Goal: Task Accomplishment & Management: Complete application form

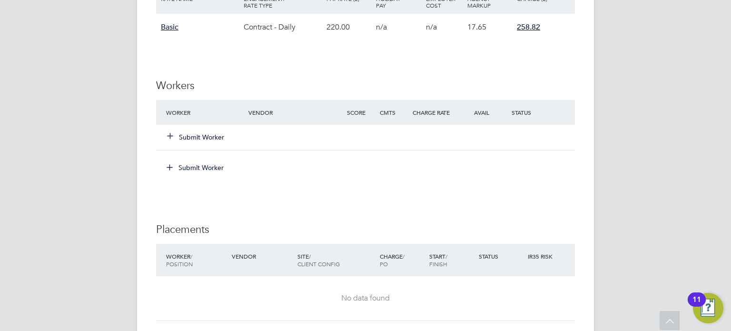
scroll to position [674, 0]
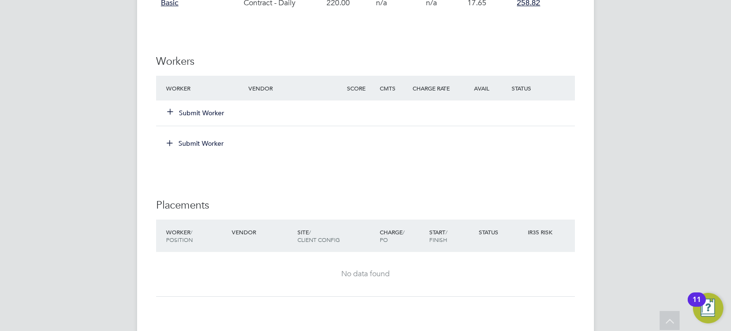
click at [216, 110] on button "Submit Worker" at bounding box center [196, 113] width 57 height 10
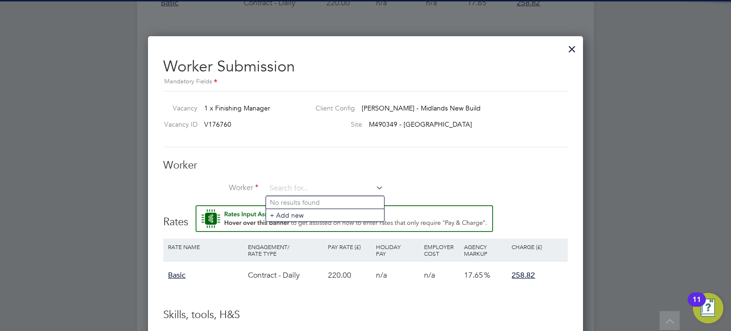
scroll to position [0, 0]
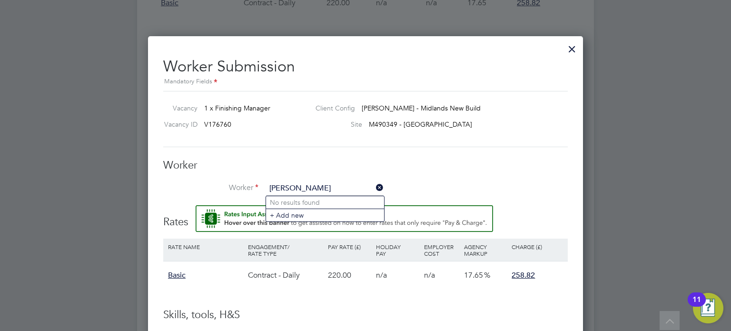
type input "Layton fra"
click at [574, 50] on div at bounding box center [572, 46] width 17 height 17
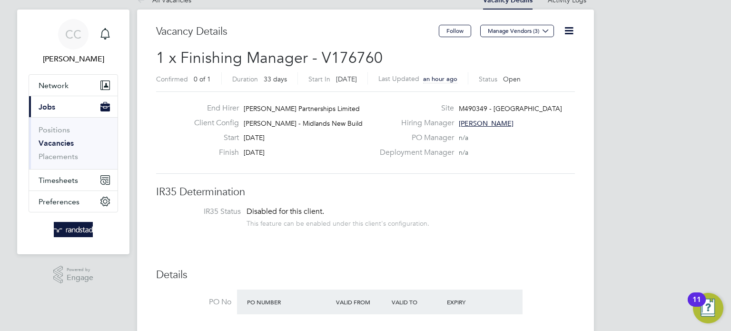
scroll to position [11, 0]
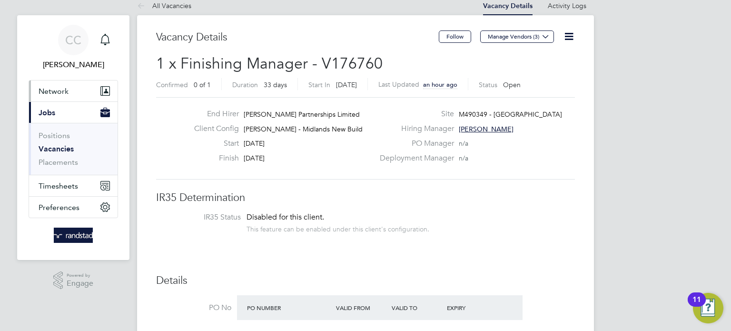
click at [73, 92] on button "Network" at bounding box center [73, 90] width 89 height 21
click at [56, 88] on span "Network" at bounding box center [54, 91] width 30 height 9
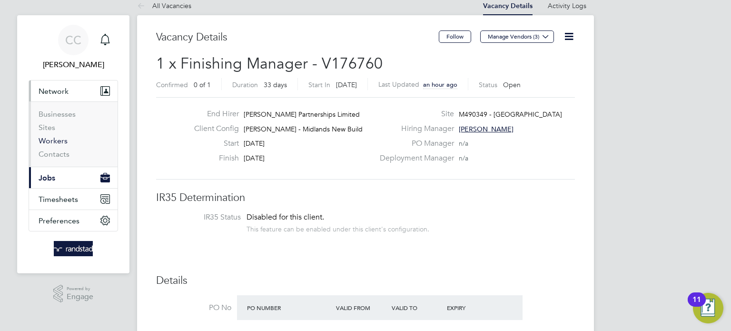
click at [52, 143] on link "Workers" at bounding box center [53, 140] width 29 height 9
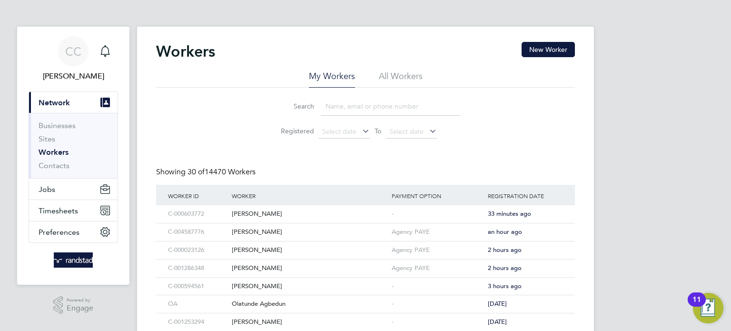
click at [358, 106] on input at bounding box center [390, 106] width 139 height 19
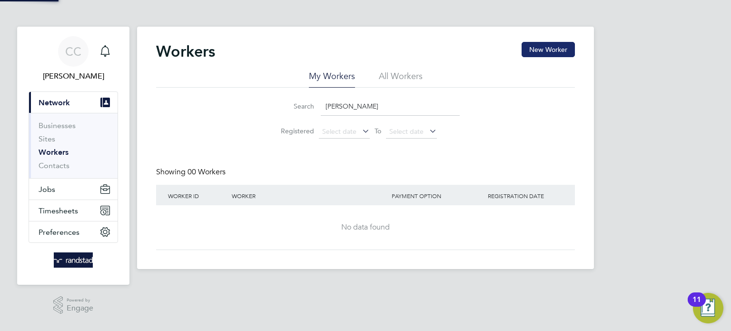
type input "[PERSON_NAME]"
click at [562, 49] on button "New Worker" at bounding box center [548, 49] width 53 height 15
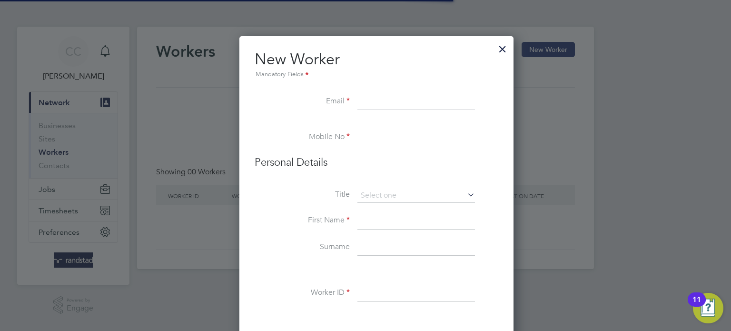
scroll to position [851, 275]
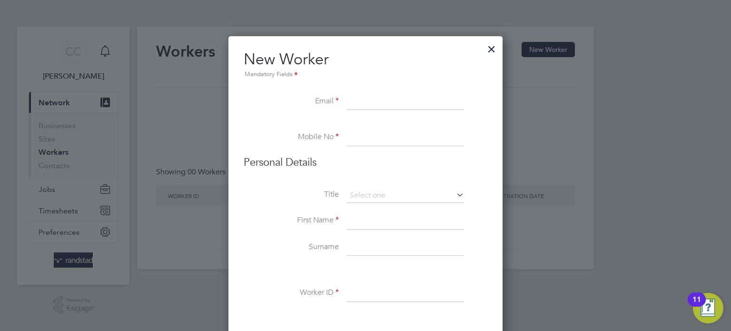
paste input "layton.francis@gmail.com"
type input "layton.francis@gmail.com"
click at [372, 137] on input at bounding box center [406, 137] width 118 height 17
paste input "07977519570"
type input "07977519570"
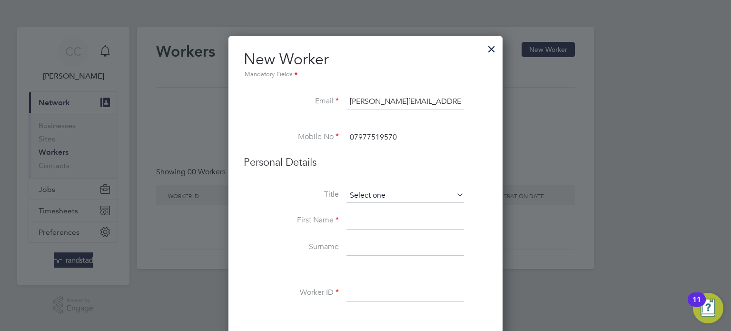
click at [394, 190] on input at bounding box center [406, 196] width 118 height 14
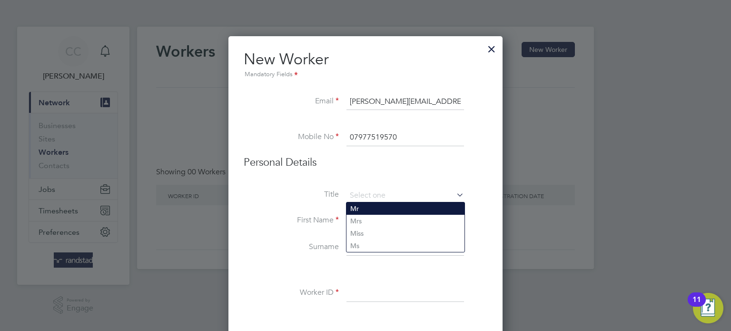
click at [369, 206] on li "Mr" at bounding box center [406, 208] width 118 height 12
type input "Mr"
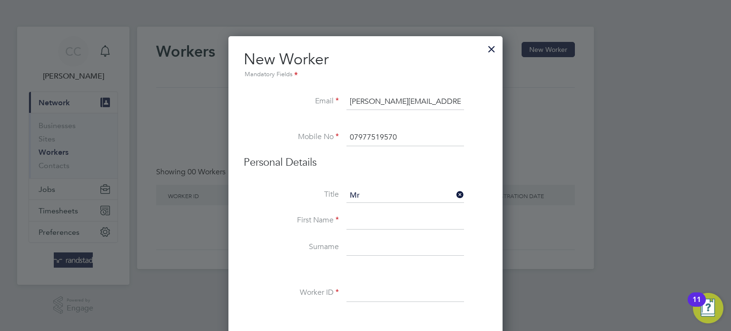
click at [372, 220] on input at bounding box center [406, 220] width 118 height 17
type input "Layton"
click at [365, 245] on input at bounding box center [406, 247] width 118 height 17
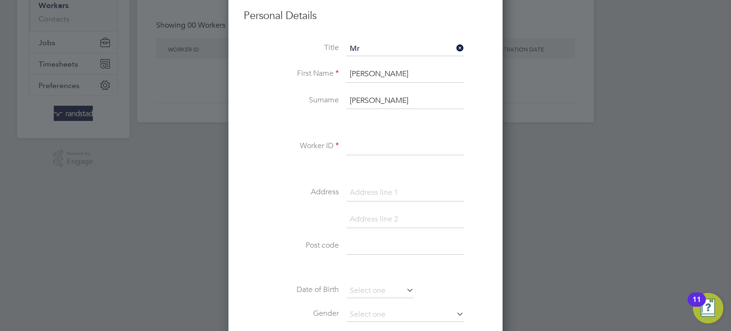
scroll to position [160, 0]
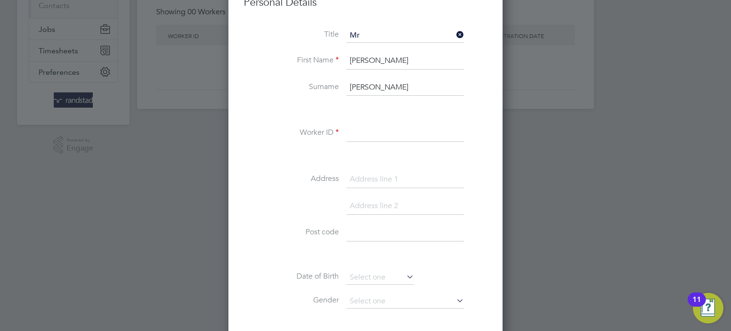
type input "Francis"
click at [397, 126] on input at bounding box center [406, 133] width 118 height 17
paste input "C-000859283"
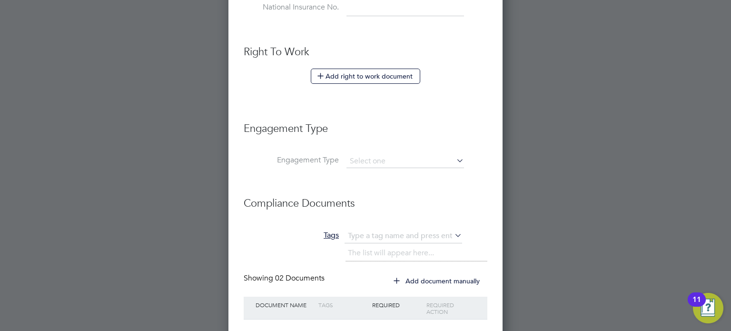
scroll to position [556, 0]
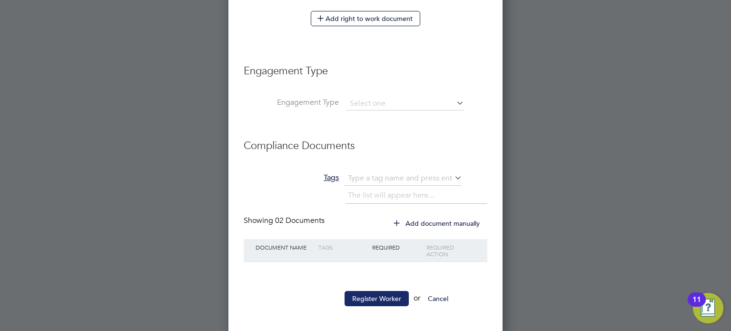
type input "C-000859283"
click at [369, 295] on button "Register Worker" at bounding box center [377, 298] width 64 height 15
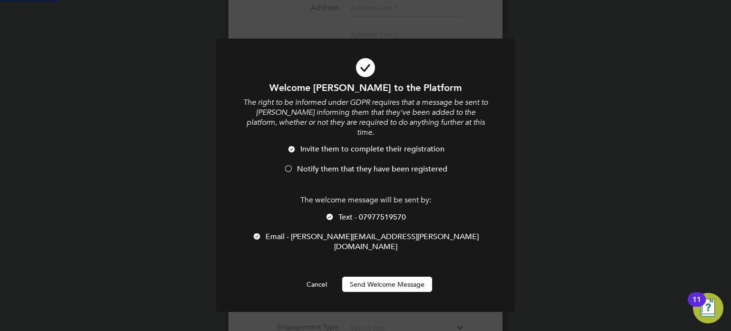
scroll to position [0, 0]
click at [393, 277] on button "Send Welcome Message" at bounding box center [387, 284] width 90 height 15
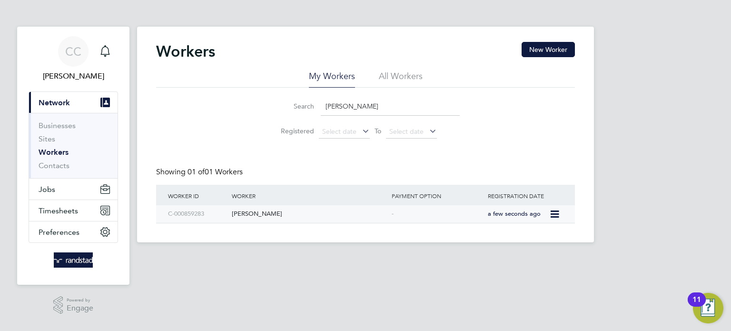
click at [239, 209] on div "[PERSON_NAME]" at bounding box center [309, 214] width 160 height 18
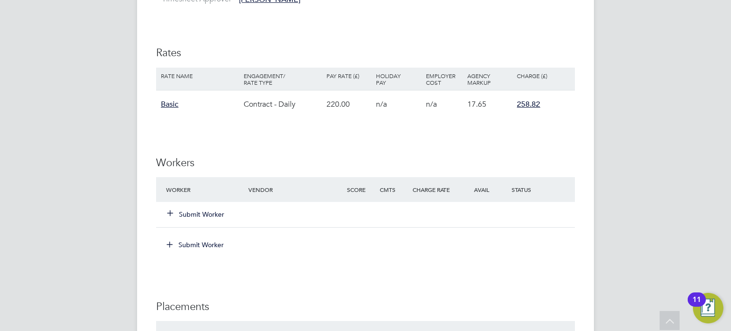
scroll to position [593, 0]
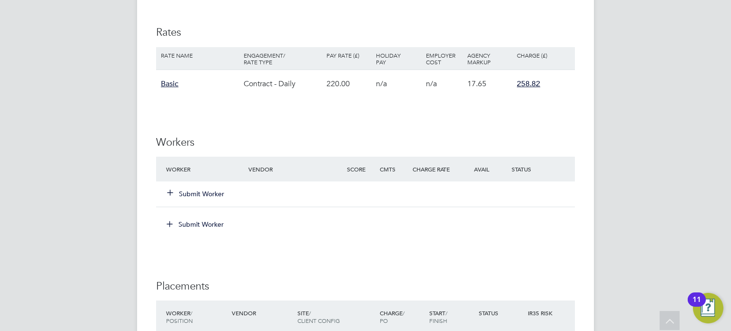
click at [203, 194] on button "Submit Worker" at bounding box center [196, 194] width 57 height 10
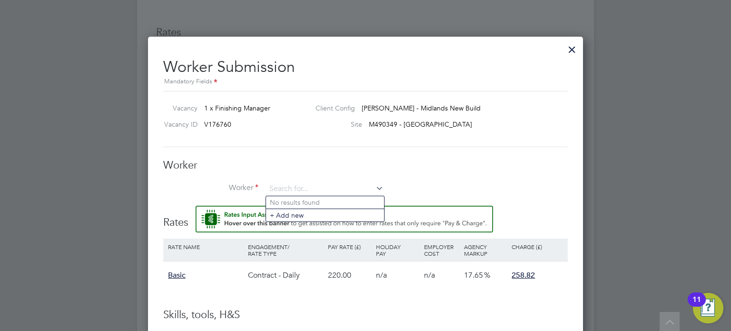
scroll to position [0, 0]
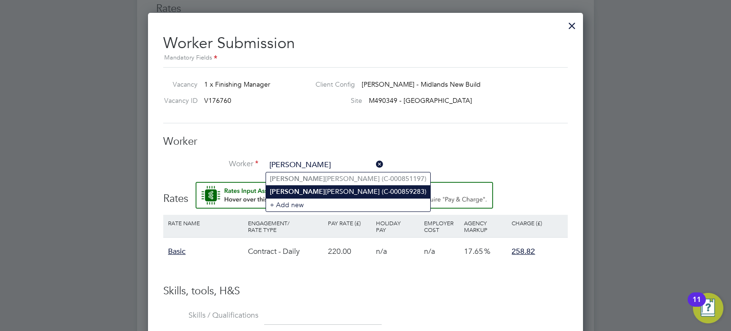
click at [326, 188] on li "Layton Francis (C-000859283)" at bounding box center [348, 191] width 164 height 13
type input "Layton Francis (C-000859283)"
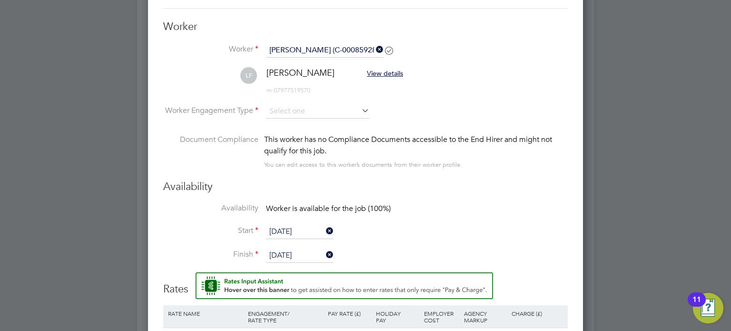
scroll to position [733, 0]
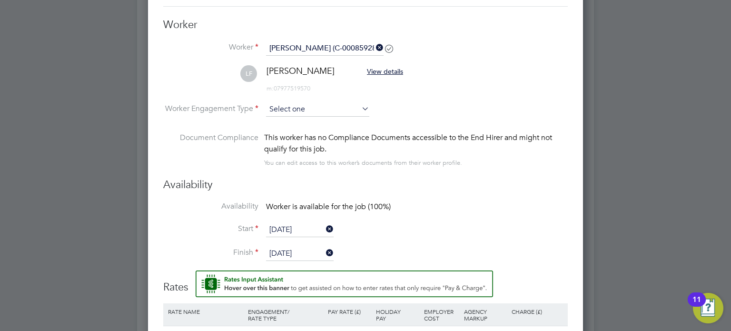
click at [358, 108] on input at bounding box center [317, 109] width 103 height 14
click at [457, 91] on li "LF Layton Francis View details m: 07977519570" at bounding box center [365, 83] width 405 height 37
click at [359, 111] on input at bounding box center [317, 109] width 103 height 14
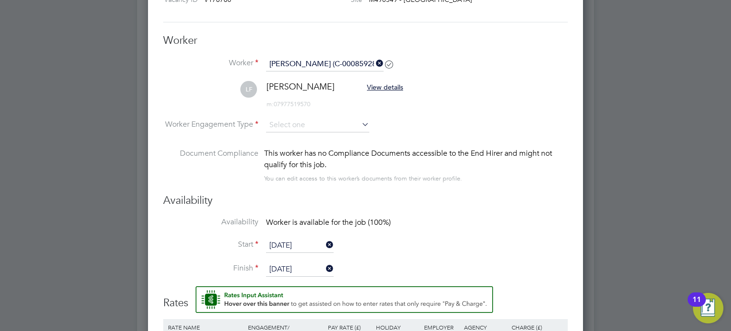
scroll to position [725, 0]
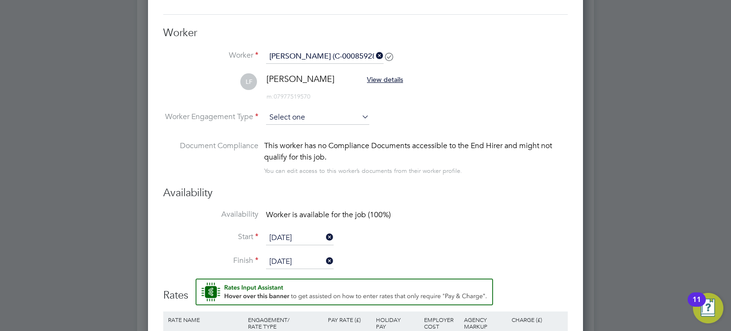
click at [352, 118] on input at bounding box center [317, 117] width 103 height 14
click at [324, 133] on li "Contract" at bounding box center [318, 130] width 104 height 12
type input "Contract"
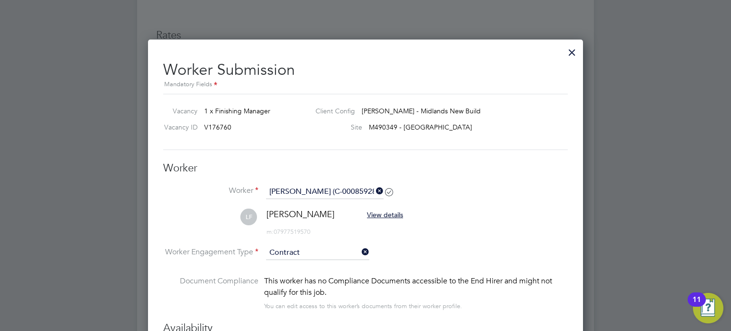
scroll to position [1103, 0]
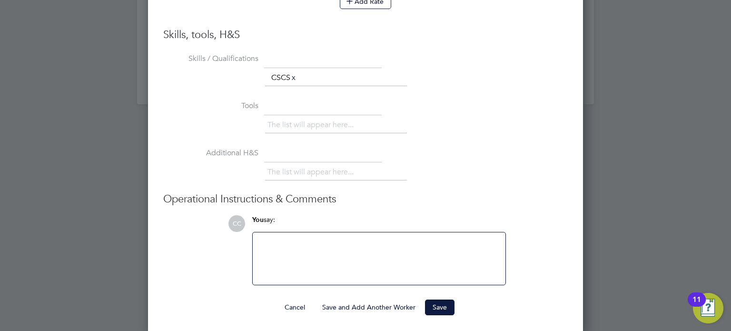
click at [292, 302] on button "Cancel" at bounding box center [295, 306] width 36 height 15
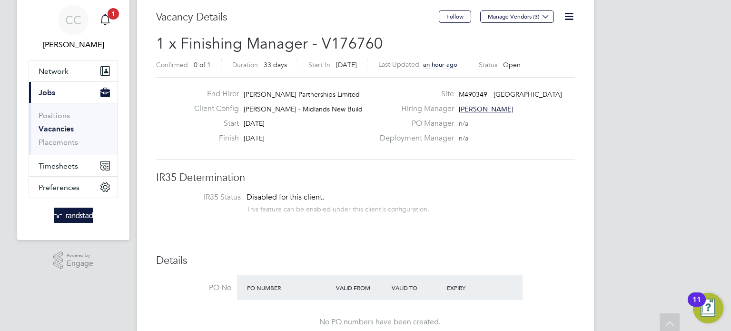
scroll to position [0, 0]
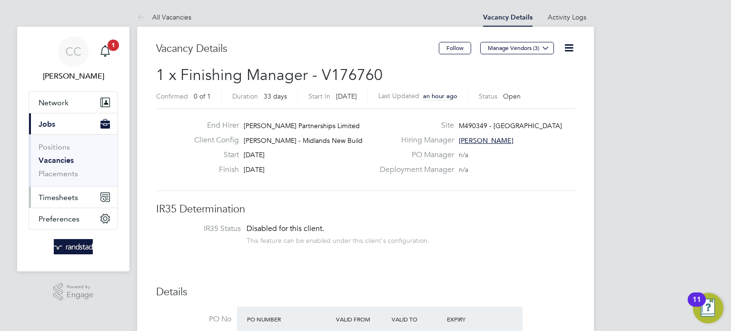
click at [50, 198] on span "Timesheets" at bounding box center [59, 197] width 40 height 9
click at [57, 198] on span "Timesheets" at bounding box center [59, 197] width 40 height 9
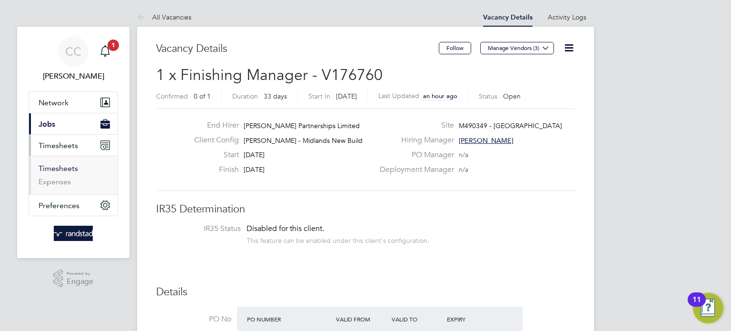
click at [72, 169] on link "Timesheets" at bounding box center [59, 168] width 40 height 9
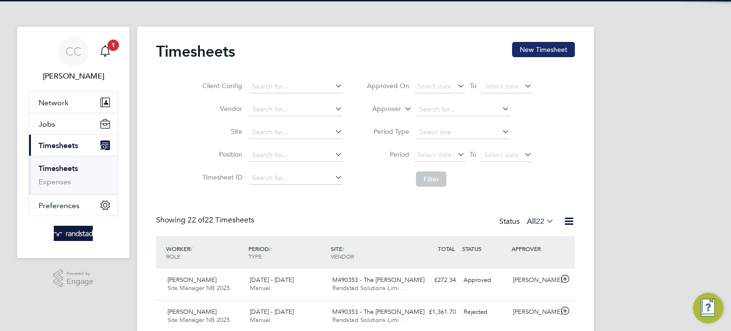
scroll to position [24, 83]
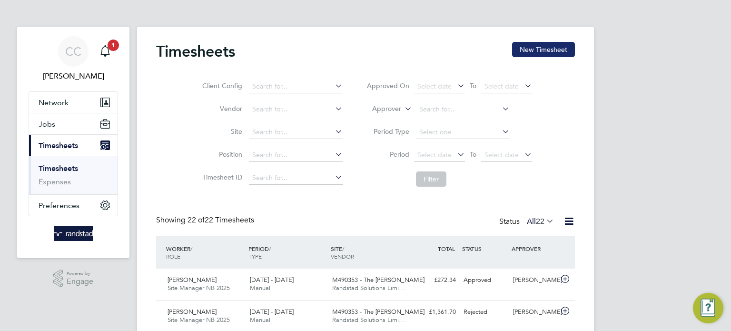
click at [561, 44] on button "New Timesheet" at bounding box center [543, 49] width 63 height 15
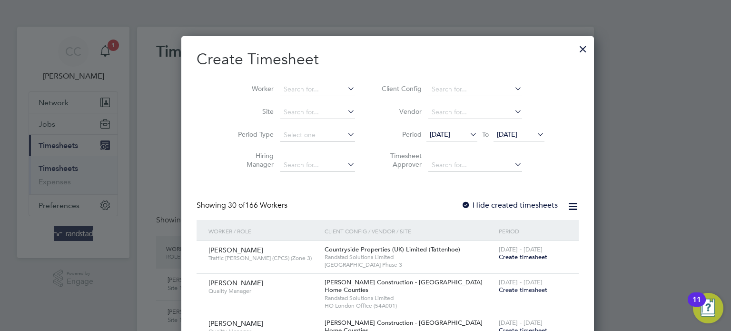
click at [461, 204] on div at bounding box center [466, 206] width 10 height 10
click at [289, 91] on input at bounding box center [317, 89] width 75 height 13
type input "colin bag"
click at [579, 167] on div at bounding box center [365, 165] width 731 height 331
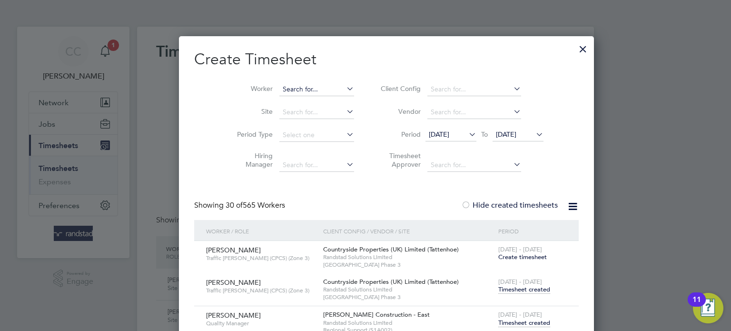
click at [279, 87] on input at bounding box center [316, 89] width 75 height 13
type input "c"
click at [534, 138] on icon at bounding box center [534, 134] width 0 height 13
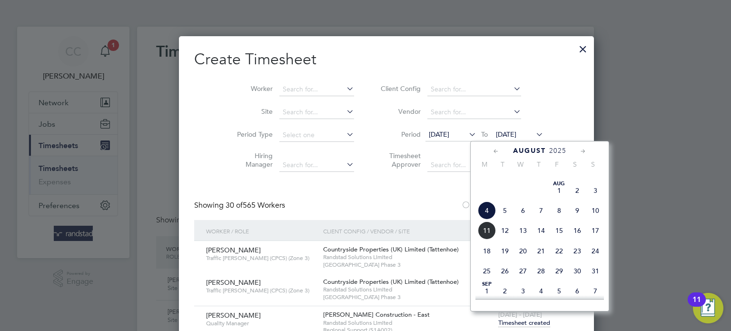
click at [592, 220] on span "10" at bounding box center [596, 210] width 18 height 18
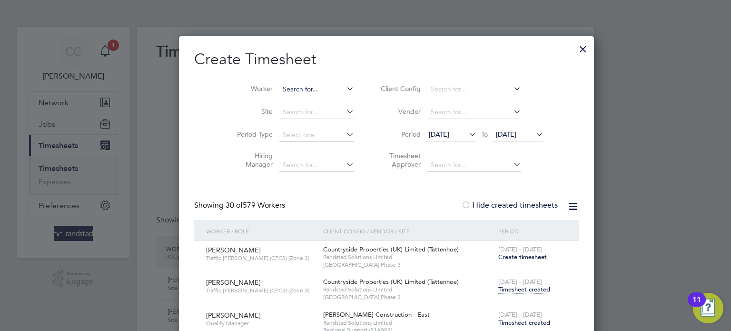
click at [279, 83] on input at bounding box center [316, 89] width 75 height 13
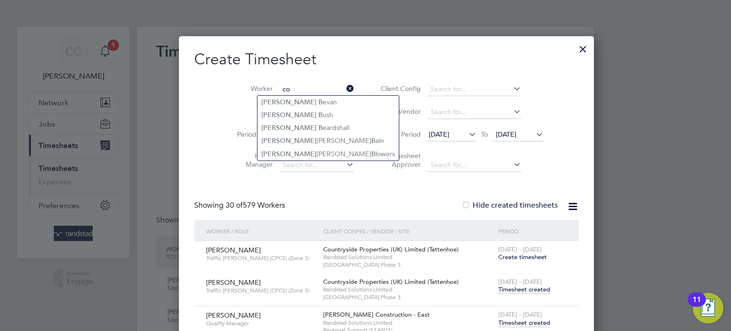
type input "c"
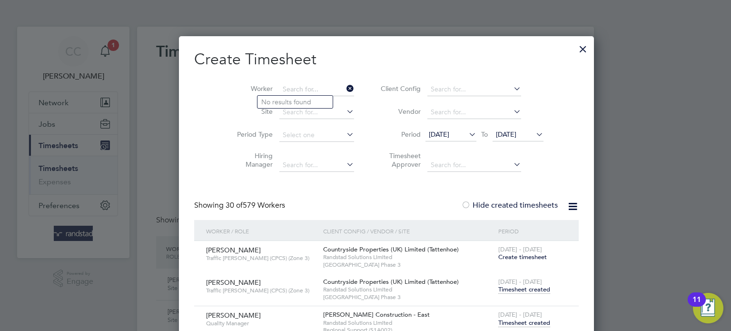
click at [575, 49] on div at bounding box center [583, 46] width 17 height 17
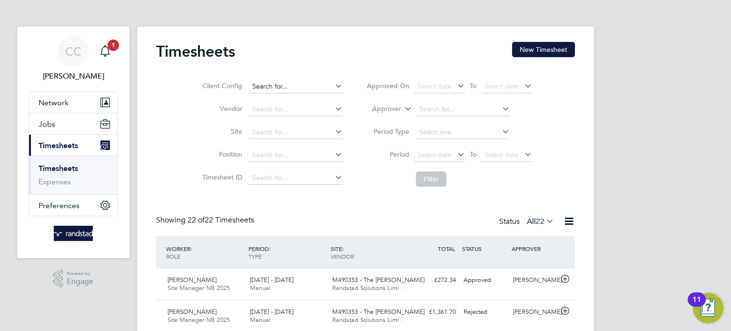
click at [273, 82] on input at bounding box center [296, 86] width 94 height 13
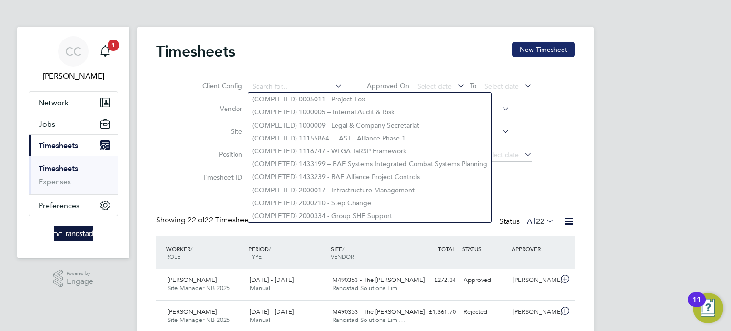
click at [549, 53] on button "New Timesheet" at bounding box center [543, 49] width 63 height 15
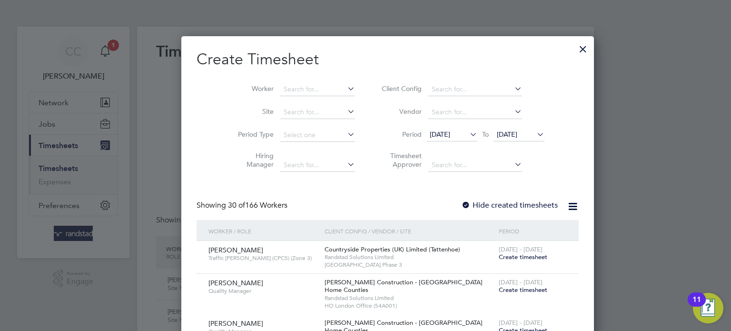
click at [468, 134] on icon at bounding box center [468, 134] width 0 height 13
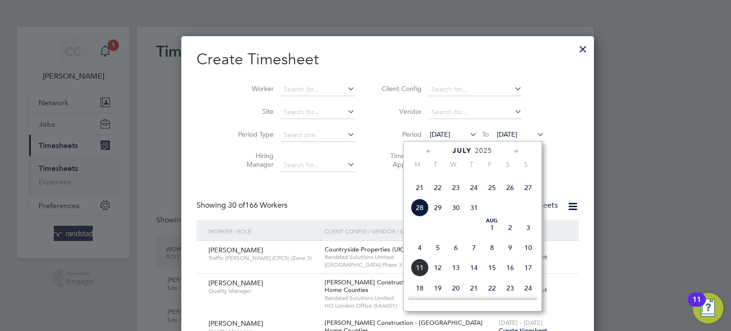
click at [529, 237] on span "3" at bounding box center [528, 228] width 18 height 18
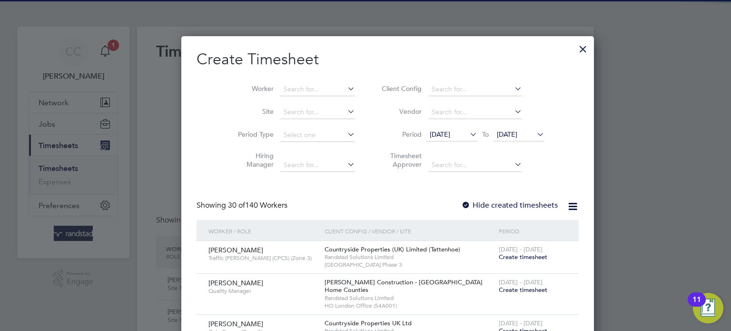
click at [503, 135] on span "04 Aug 2025" at bounding box center [507, 134] width 20 height 9
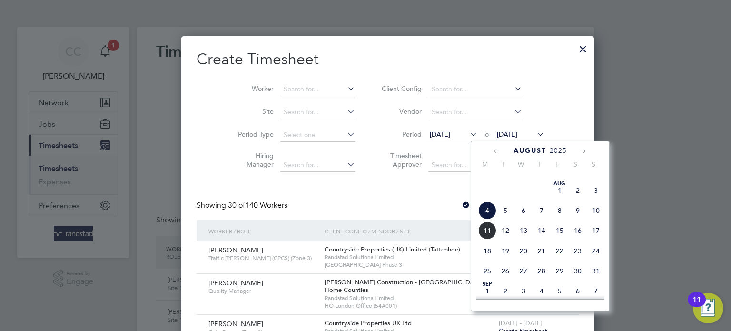
click at [595, 239] on span "17" at bounding box center [596, 230] width 18 height 18
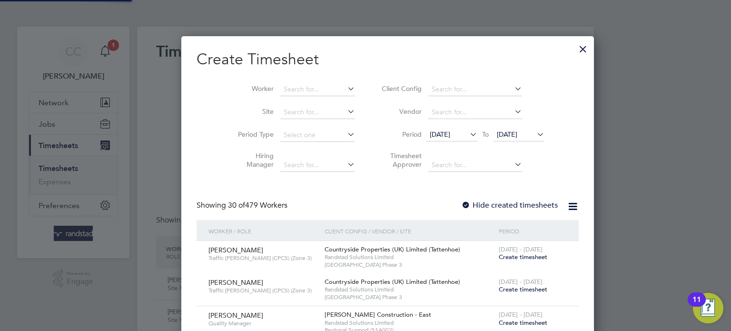
click at [461, 201] on label "Hide created timesheets" at bounding box center [509, 205] width 97 height 10
click at [280, 85] on input at bounding box center [317, 89] width 75 height 13
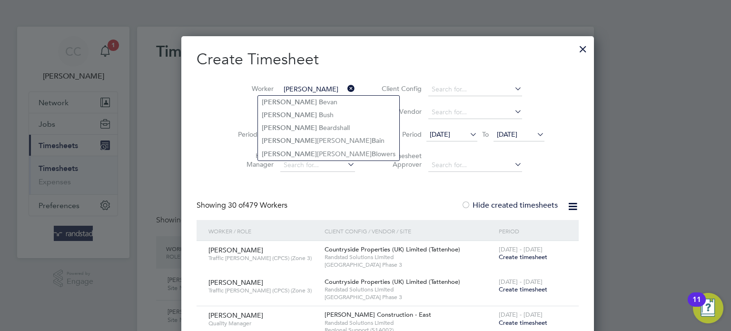
click at [299, 89] on input "colin b" at bounding box center [317, 89] width 75 height 13
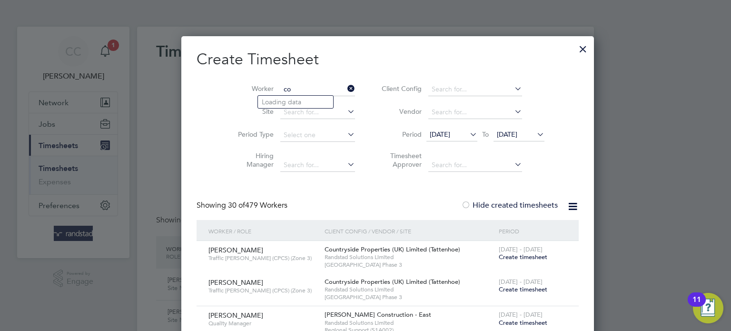
type input "c"
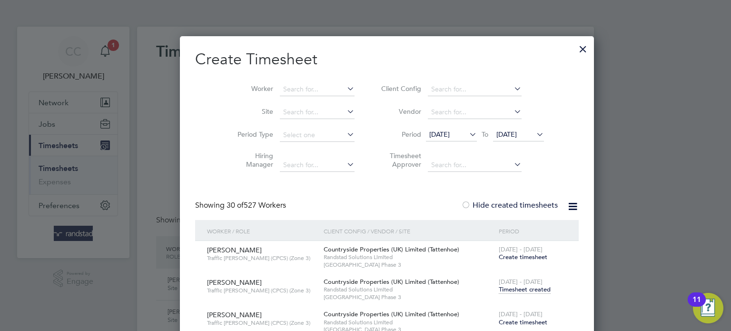
click at [711, 164] on div at bounding box center [365, 165] width 731 height 331
click at [280, 88] on input at bounding box center [317, 89] width 75 height 13
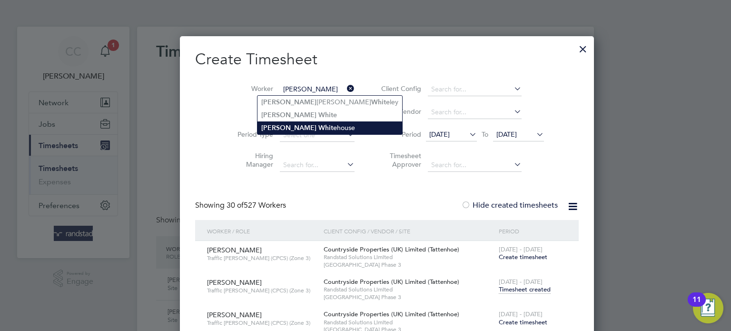
click at [319, 125] on b "White" at bounding box center [328, 128] width 19 height 8
type input "Robert Whitehouse"
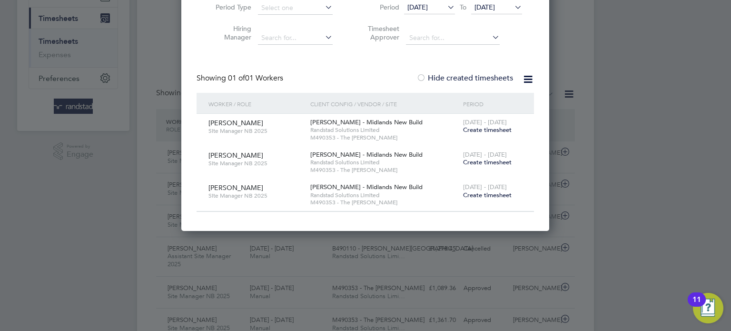
scroll to position [131, 0]
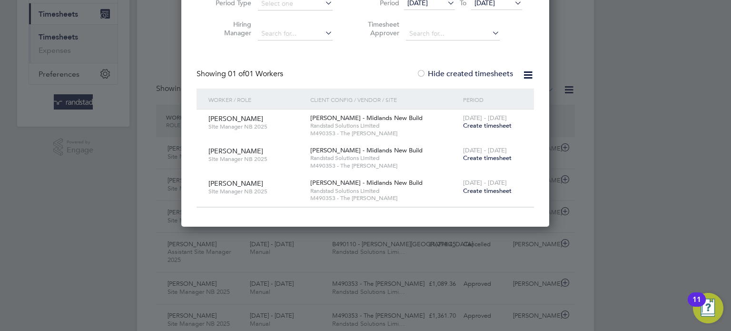
click at [487, 124] on span "Create timesheet" at bounding box center [487, 125] width 49 height 8
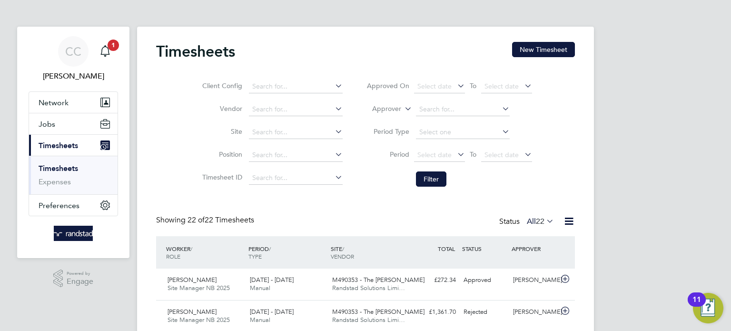
scroll to position [4, 5]
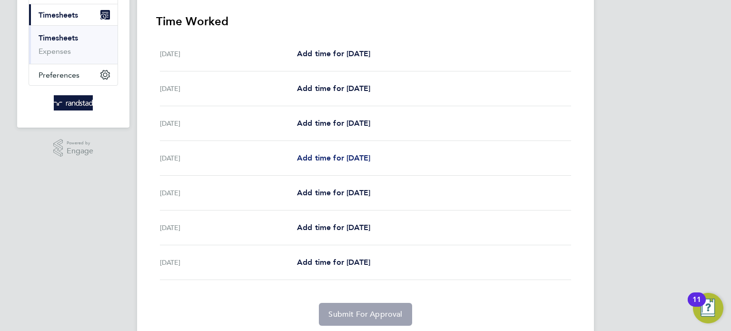
click at [327, 156] on span "Add time for Tue 05 Aug" at bounding box center [333, 157] width 73 height 9
select select "60"
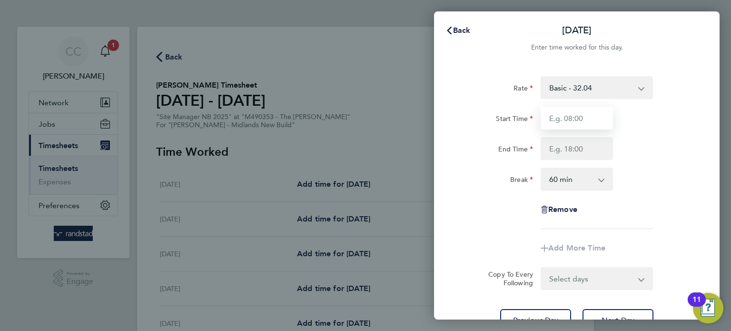
click at [590, 119] on input "Start Time" at bounding box center [577, 118] width 72 height 23
type input "07:30"
click at [584, 149] on input "End Time" at bounding box center [577, 148] width 72 height 23
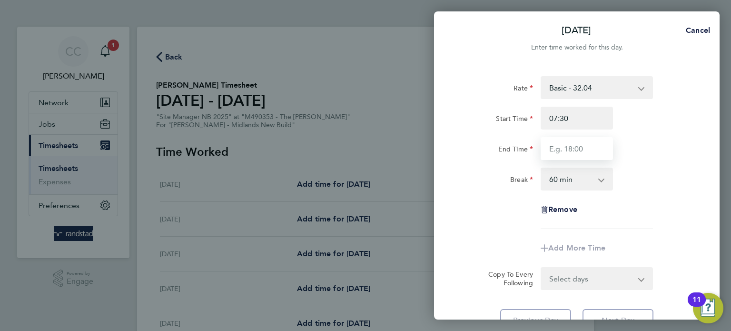
type input "16:30"
click at [725, 158] on div "Tue 05 Aug Cancel Enter time worked for this day. Rate Basic - 32.04 Start Time…" at bounding box center [365, 165] width 731 height 331
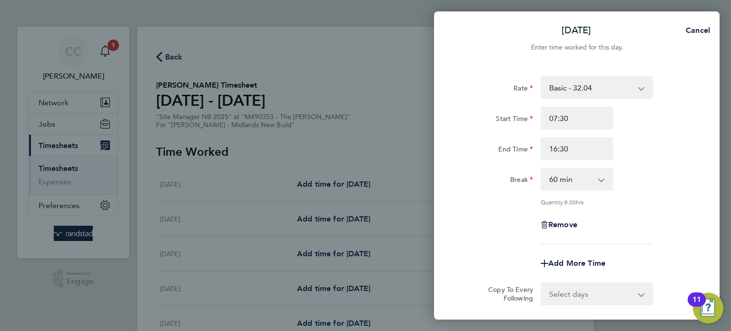
click at [600, 179] on select "0 min 15 min 30 min 45 min 60 min 75 min 90 min" at bounding box center [571, 179] width 59 height 21
select select "30"
click at [542, 169] on select "0 min 15 min 30 min 45 min 60 min 75 min 90 min" at bounding box center [571, 179] width 59 height 21
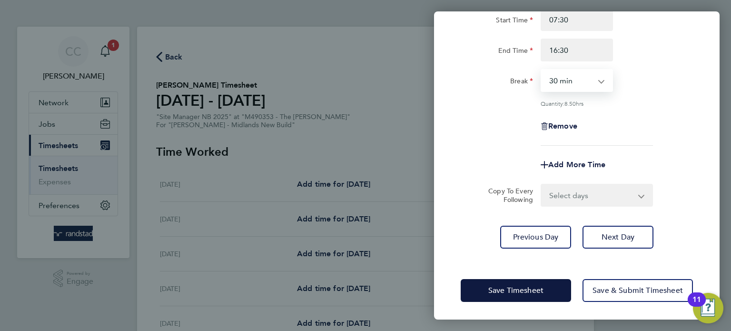
click at [597, 191] on select "Select days Day Wednesday Thursday Friday" at bounding box center [592, 195] width 100 height 21
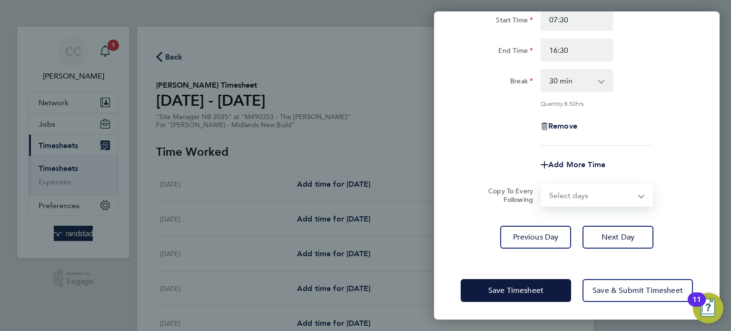
select select "FRI"
click at [542, 185] on select "Select days Day Wednesday Thursday Friday" at bounding box center [592, 195] width 100 height 21
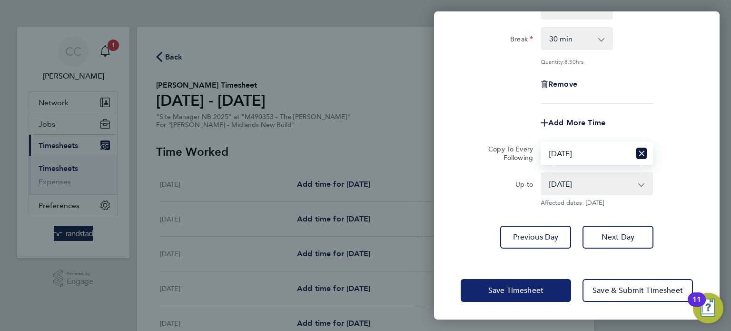
click at [506, 296] on button "Save Timesheet" at bounding box center [516, 290] width 110 height 23
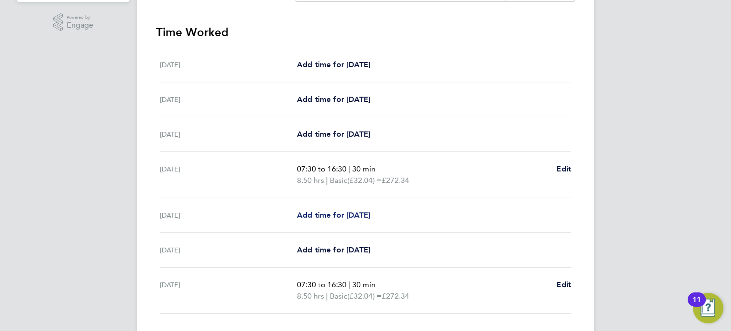
click at [370, 214] on span "Add time for Wed 06 Aug" at bounding box center [333, 214] width 73 height 9
select select "60"
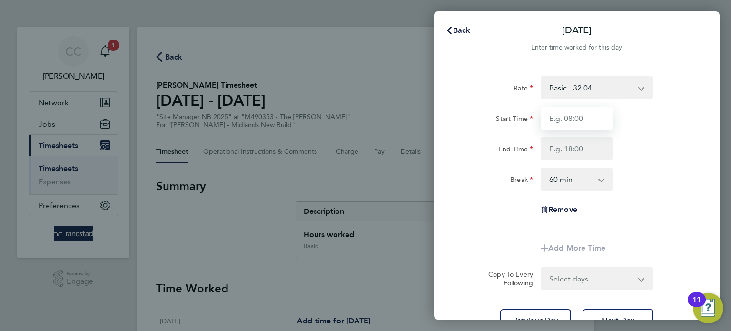
click at [580, 116] on input "Start Time" at bounding box center [577, 118] width 72 height 23
type input "07:30"
click at [585, 153] on input "End Time" at bounding box center [577, 148] width 72 height 23
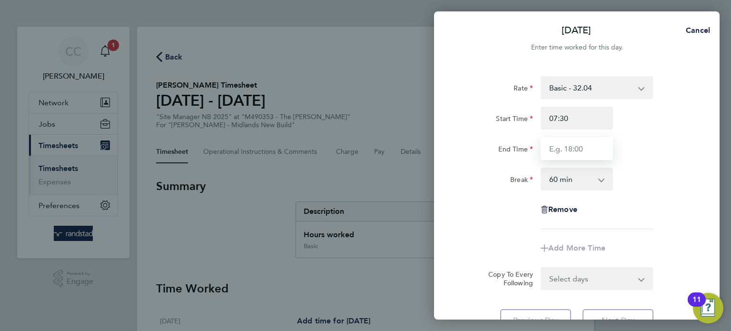
type input "16:30"
click at [584, 174] on select "0 min 15 min 30 min 45 min 60 min 75 min 90 min" at bounding box center [571, 179] width 59 height 21
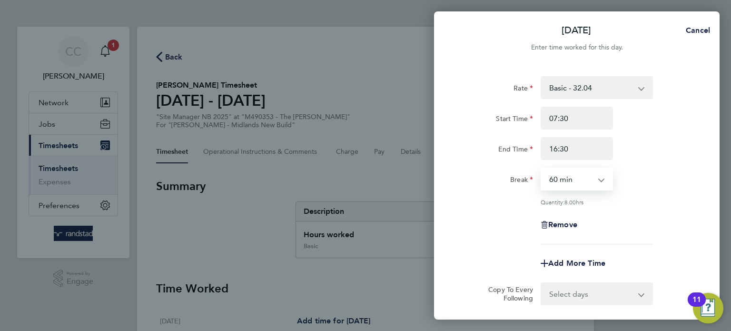
select select "30"
click at [542, 169] on select "0 min 15 min 30 min 45 min 60 min 75 min 90 min" at bounding box center [571, 179] width 59 height 21
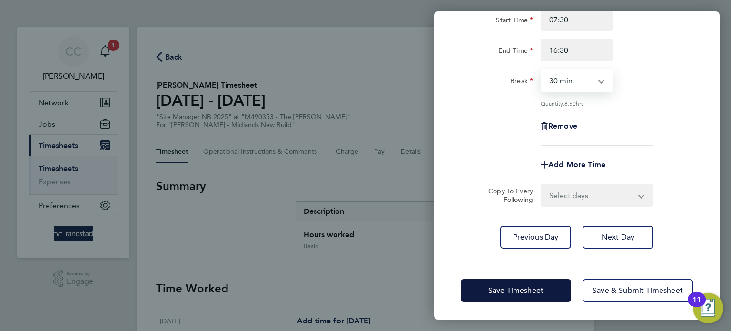
click at [569, 186] on select "Select days Day Thursday Friday" at bounding box center [592, 195] width 100 height 21
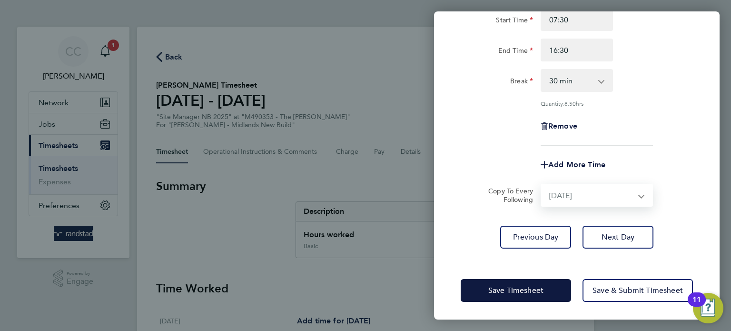
click at [542, 185] on select "Select days Day Thursday Friday" at bounding box center [592, 195] width 100 height 21
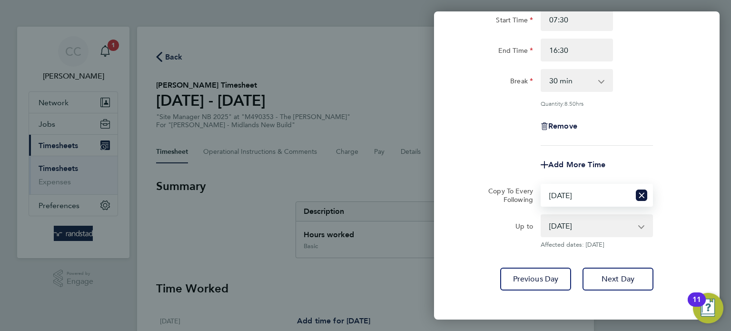
click at [607, 230] on select "08 Aug 2025" at bounding box center [591, 225] width 99 height 21
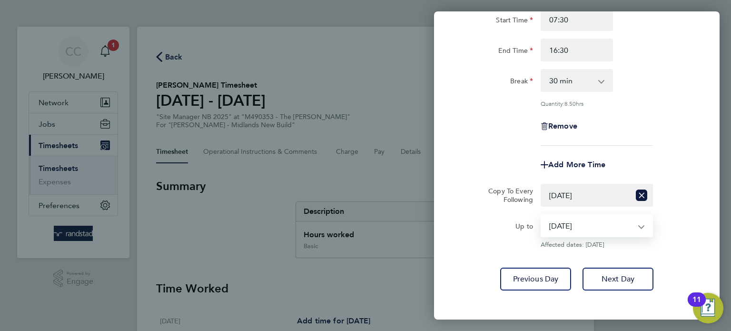
click at [542, 215] on select "08 Aug 2025" at bounding box center [591, 225] width 99 height 21
click at [601, 272] on button "Next Day" at bounding box center [618, 279] width 71 height 23
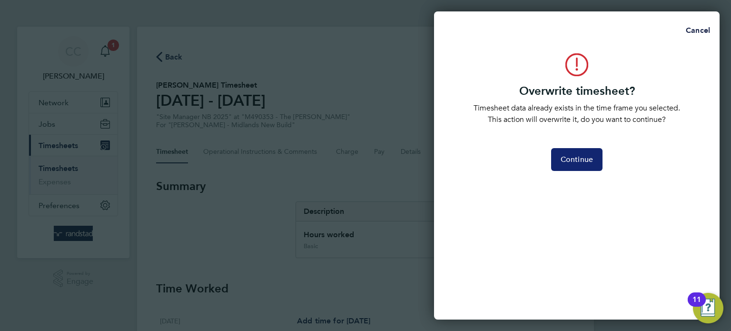
click at [570, 156] on span "Continue" at bounding box center [577, 160] width 32 height 10
select select "0: null"
select select "60"
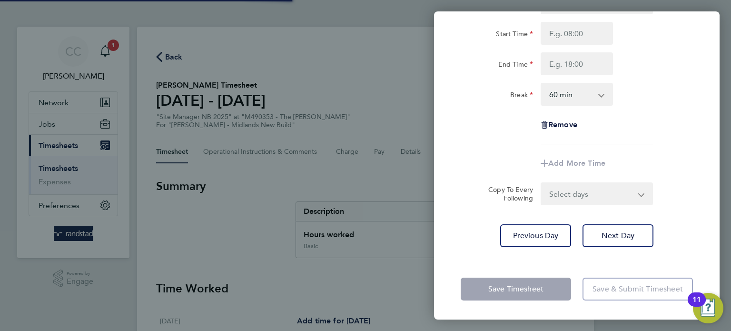
scroll to position [84, 0]
click at [329, 112] on div "Back Thu 07 Aug Enter time worked for this day. Rate Basic - 32.04 Start Time E…" at bounding box center [365, 165] width 731 height 331
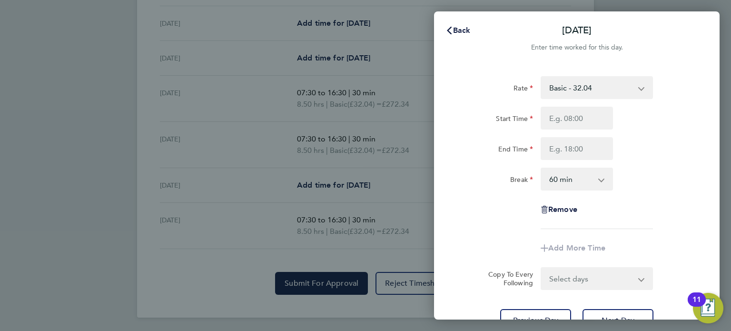
scroll to position [2, 0]
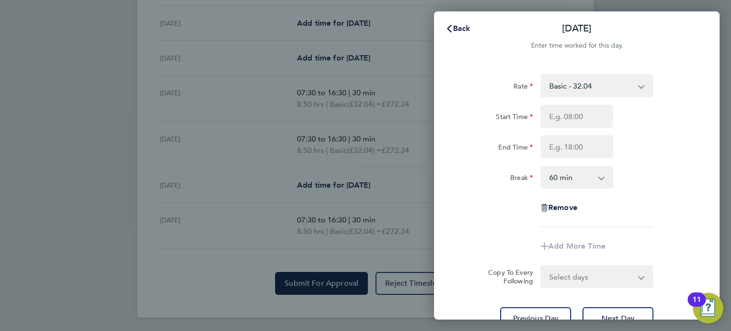
click at [350, 146] on div "Back Thu 07 Aug Enter time worked for this day. Rate Basic - 32.04 Start Time E…" at bounding box center [365, 165] width 731 height 331
click at [458, 26] on span "Back" at bounding box center [462, 28] width 18 height 9
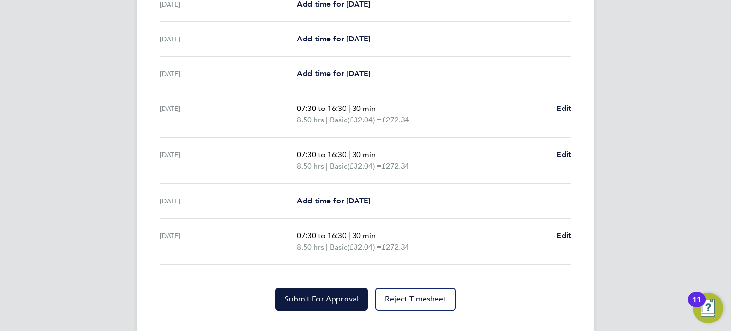
scroll to position [332, 0]
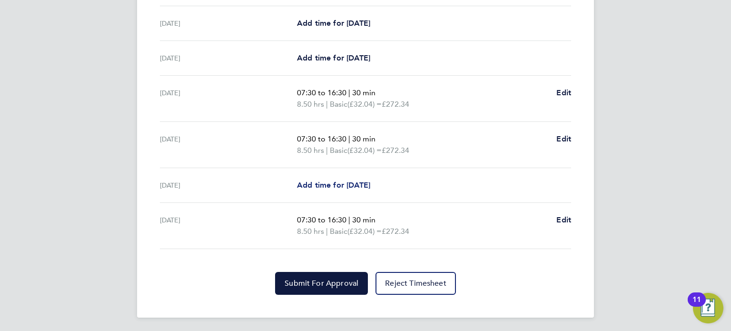
click at [356, 180] on link "Add time for Thu 07 Aug" at bounding box center [333, 185] width 73 height 11
select select "60"
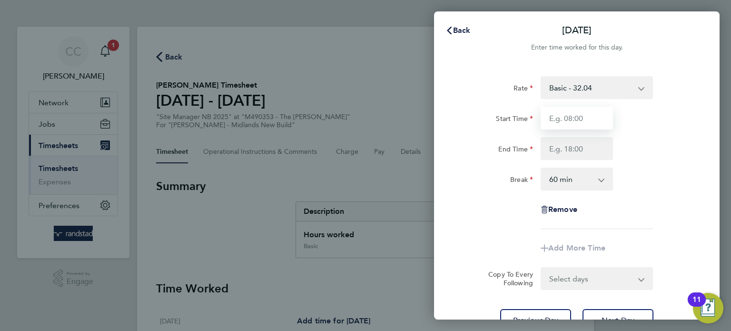
click at [578, 120] on input "Start Time" at bounding box center [577, 118] width 72 height 23
type input "07:30"
click at [606, 149] on input "End Time" at bounding box center [577, 148] width 72 height 23
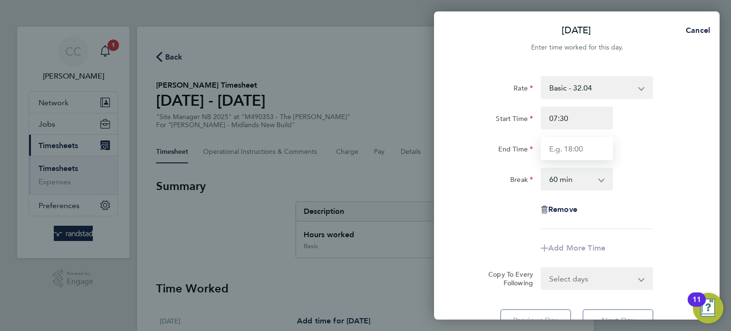
type input "16:30"
click at [590, 173] on select "0 min 15 min 30 min 45 min 60 min 75 min 90 min" at bounding box center [571, 179] width 59 height 21
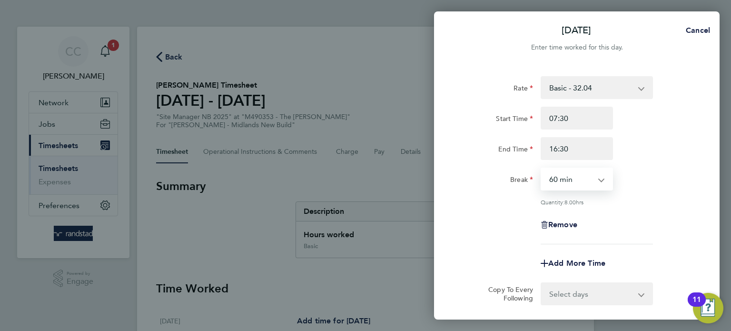
select select "30"
click at [542, 169] on select "0 min 15 min 30 min 45 min 60 min 75 min 90 min" at bounding box center [571, 179] width 59 height 21
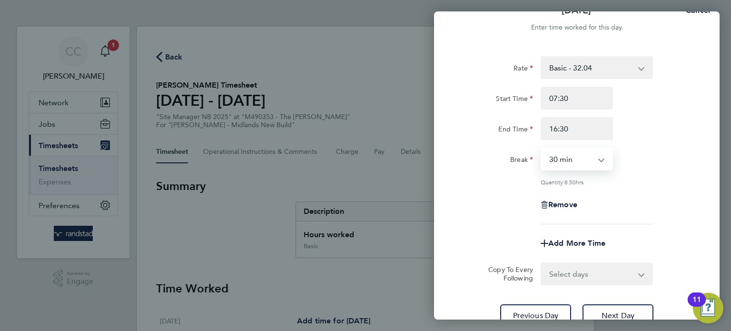
scroll to position [99, 0]
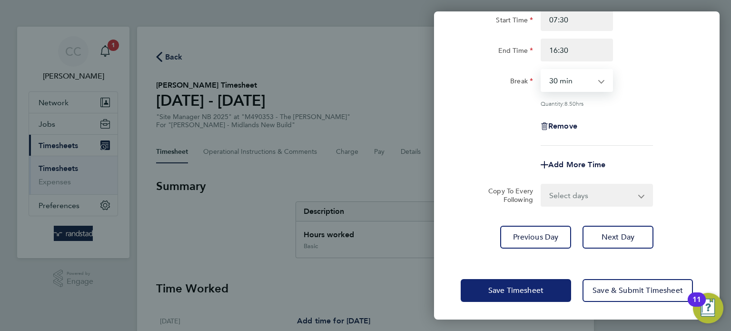
click at [526, 298] on button "Save Timesheet" at bounding box center [516, 290] width 110 height 23
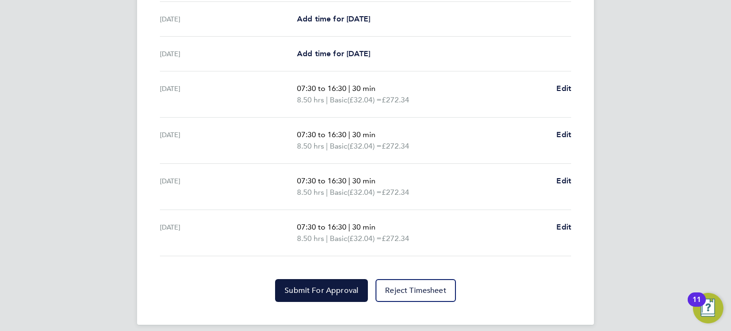
scroll to position [344, 0]
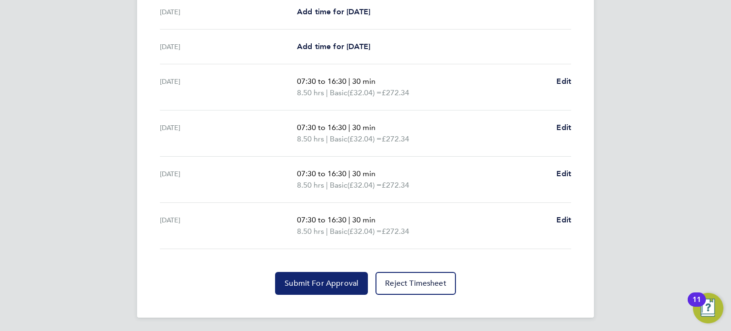
click at [319, 273] on button "Submit For Approval" at bounding box center [321, 283] width 93 height 23
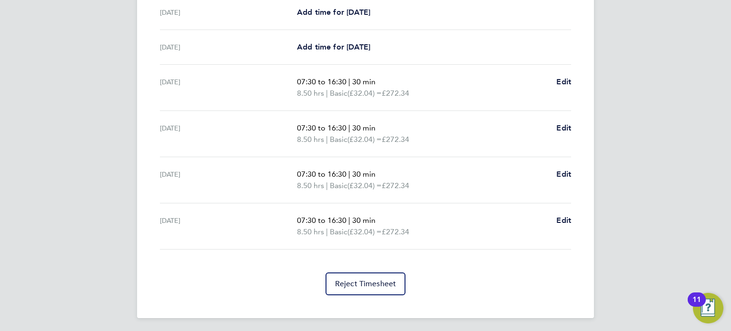
scroll to position [0, 0]
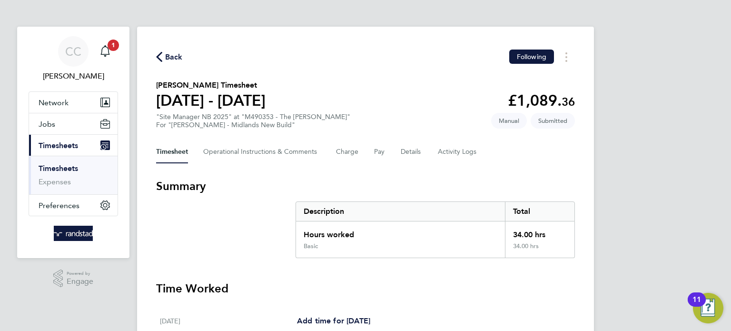
click at [175, 58] on span "Back" at bounding box center [174, 56] width 18 height 11
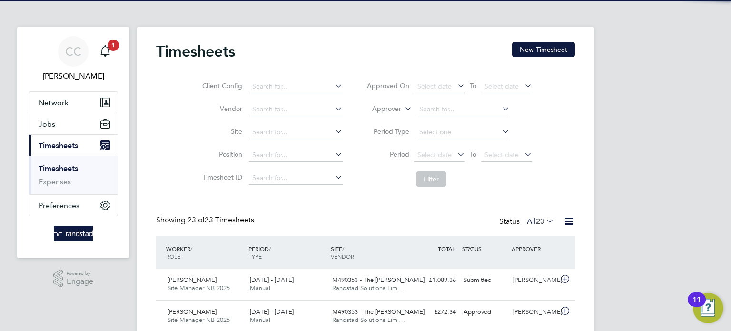
scroll to position [24, 83]
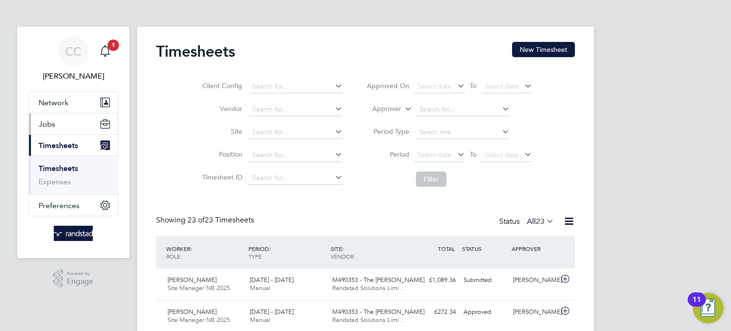
click at [57, 127] on button "Jobs" at bounding box center [73, 123] width 89 height 21
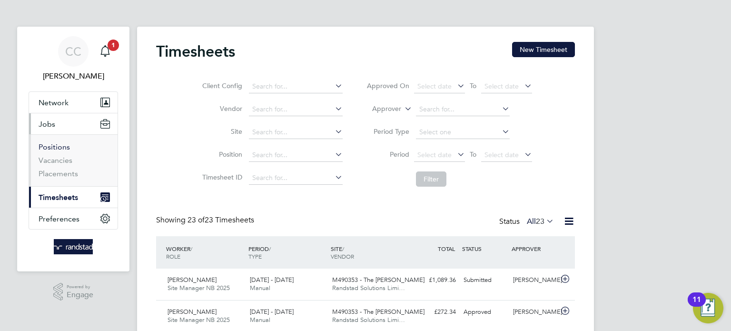
click at [59, 146] on link "Positions" at bounding box center [54, 146] width 31 height 9
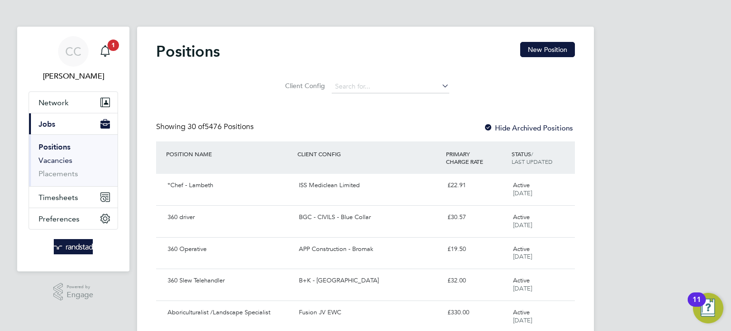
click at [63, 162] on link "Vacancies" at bounding box center [56, 160] width 34 height 9
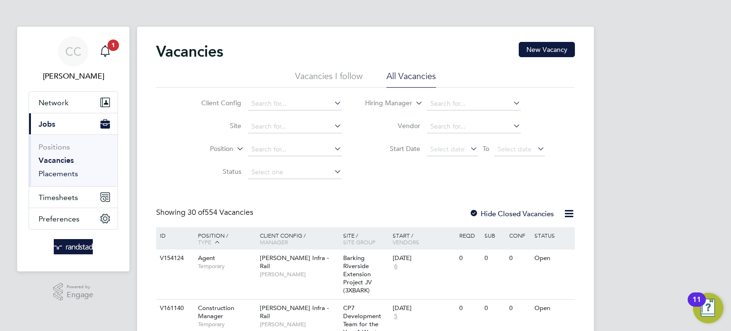
click at [71, 177] on link "Placements" at bounding box center [59, 173] width 40 height 9
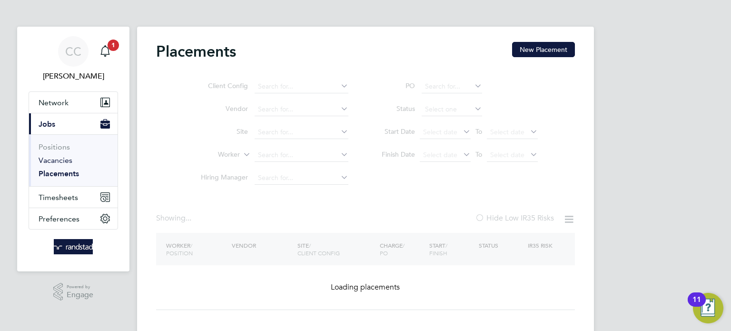
click at [67, 160] on link "Vacancies" at bounding box center [56, 160] width 34 height 9
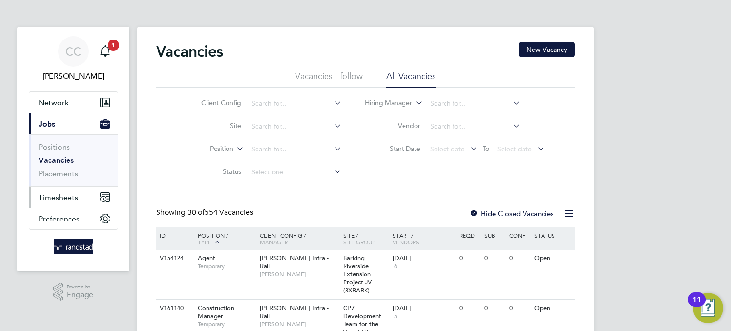
click at [66, 200] on span "Timesheets" at bounding box center [59, 197] width 40 height 9
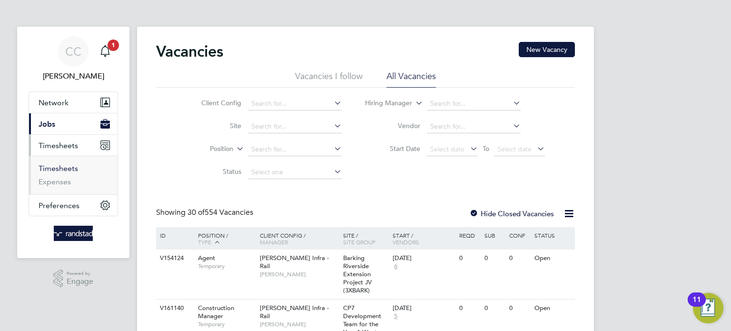
click at [66, 170] on link "Timesheets" at bounding box center [59, 168] width 40 height 9
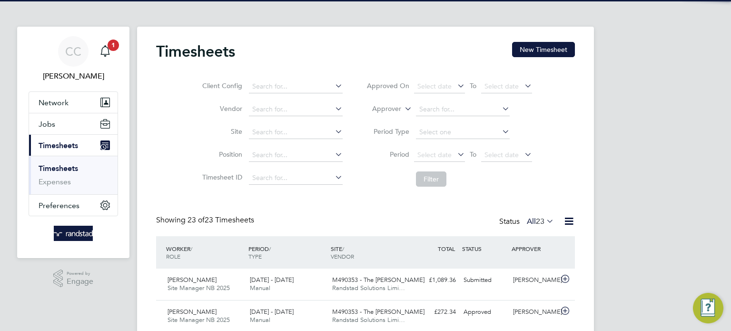
scroll to position [24, 83]
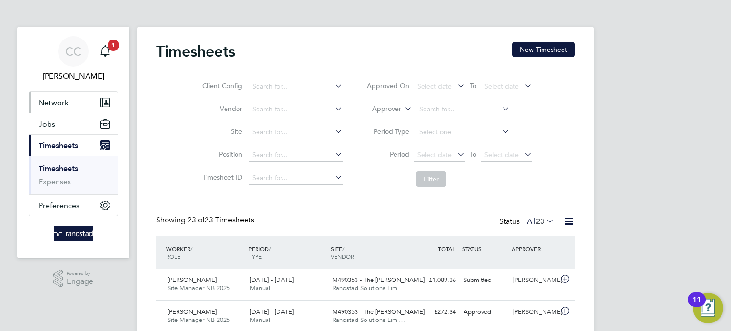
click at [58, 101] on span "Network" at bounding box center [54, 102] width 30 height 9
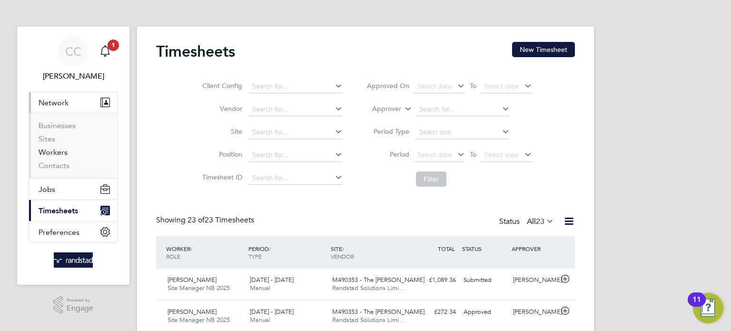
click at [52, 155] on link "Workers" at bounding box center [53, 152] width 29 height 9
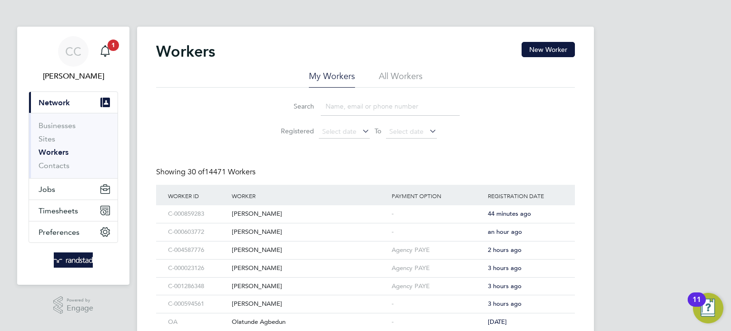
click at [343, 111] on input at bounding box center [390, 106] width 139 height 19
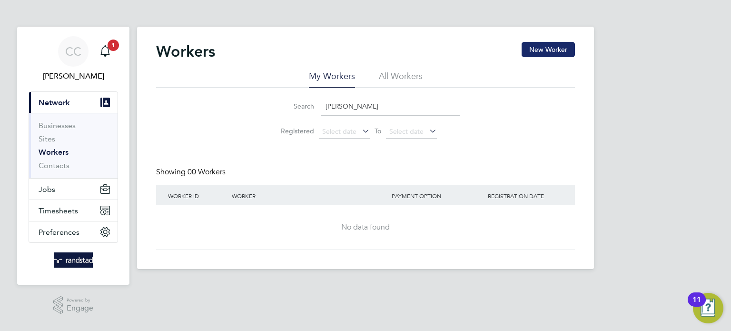
type input "colin baggaley"
click at [565, 47] on button "New Worker" at bounding box center [548, 49] width 53 height 15
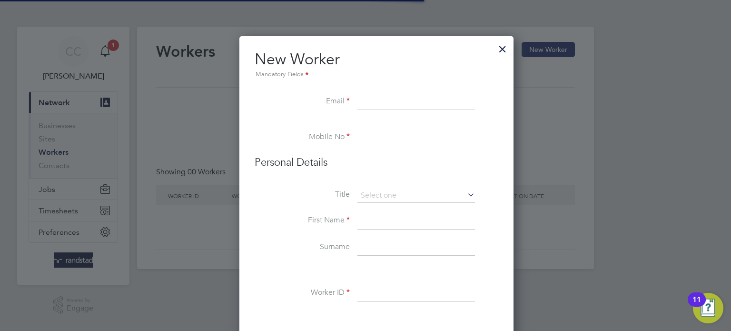
scroll to position [851, 275]
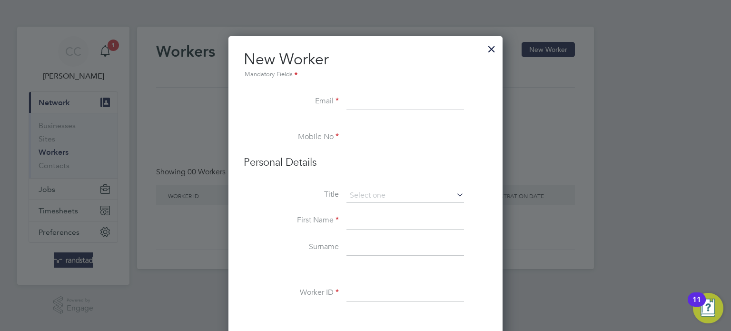
paste input "colinbaggaley61@gmail.com"
type input "colinbaggaley61@gmail.com"
click at [369, 136] on input at bounding box center [406, 137] width 118 height 17
paste input "07865673783"
type input "07865673783"
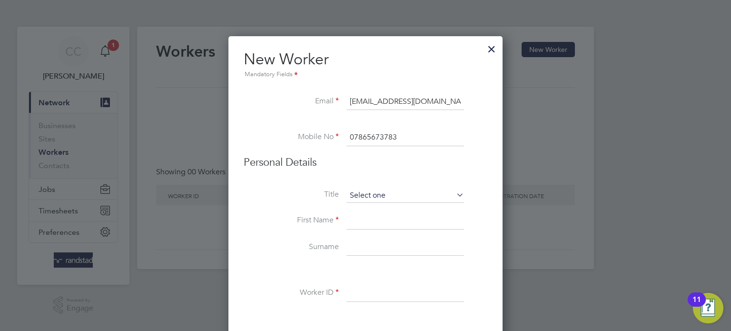
click at [388, 198] on input at bounding box center [406, 196] width 118 height 14
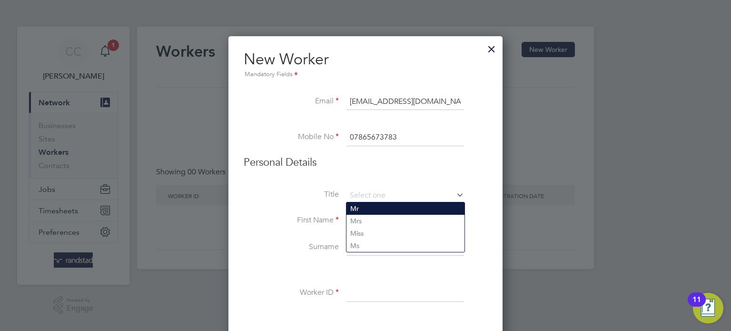
click at [379, 211] on li "Mr" at bounding box center [406, 208] width 118 height 12
type input "Mr"
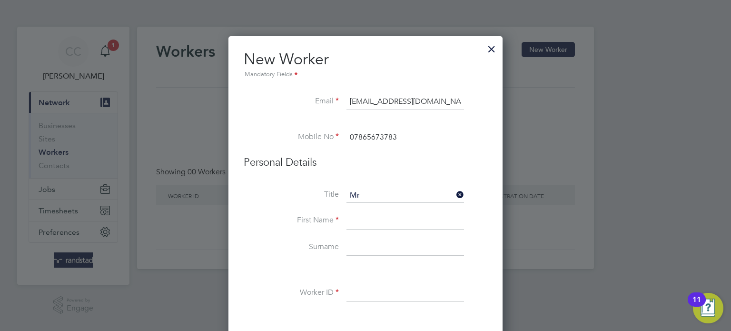
click at [373, 218] on input at bounding box center [406, 220] width 118 height 17
type input "Colin"
click at [369, 240] on input at bounding box center [406, 247] width 118 height 17
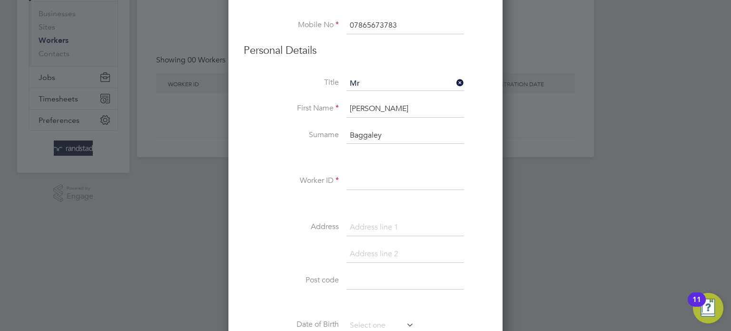
scroll to position [112, 0]
type input "Baggaley"
click at [373, 179] on input at bounding box center [406, 180] width 118 height 17
paste input "C-000832414"
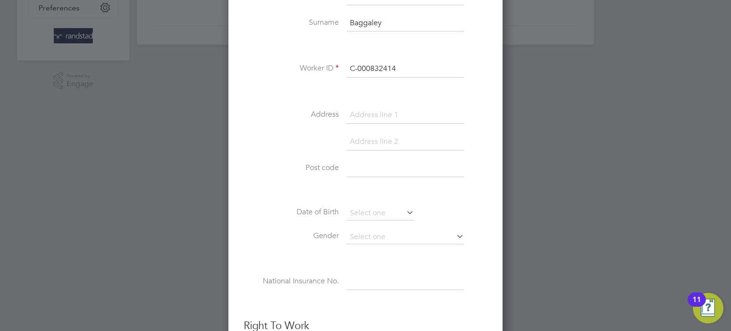
scroll to position [228, 0]
type input "C-000832414"
click at [397, 210] on input at bounding box center [381, 210] width 68 height 14
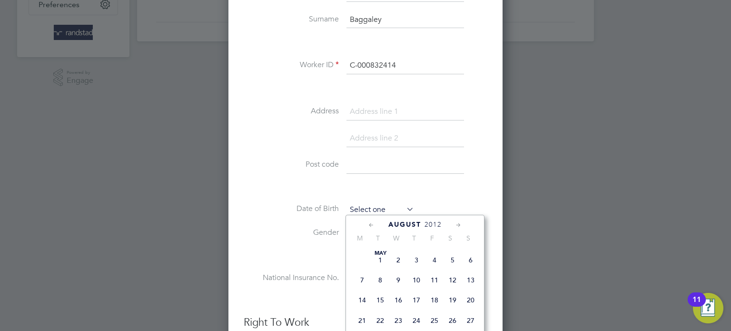
scroll to position [317, 0]
click at [437, 171] on input at bounding box center [406, 165] width 118 height 17
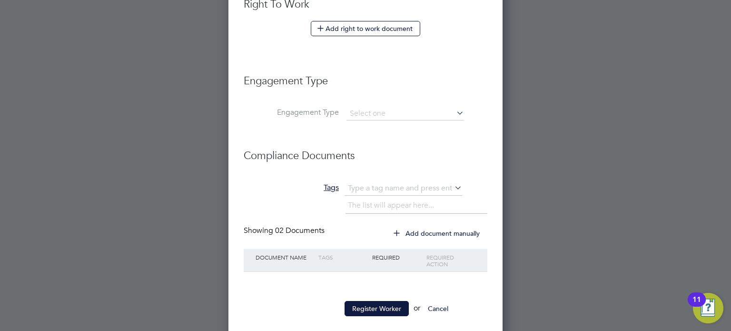
scroll to position [556, 0]
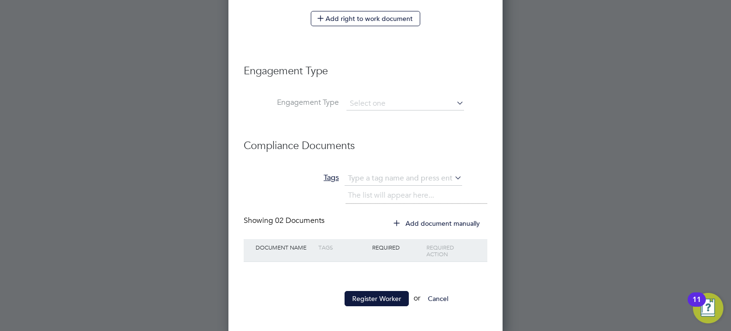
click at [664, 107] on div at bounding box center [365, 165] width 731 height 331
click at [393, 302] on button "Register Worker" at bounding box center [377, 298] width 64 height 15
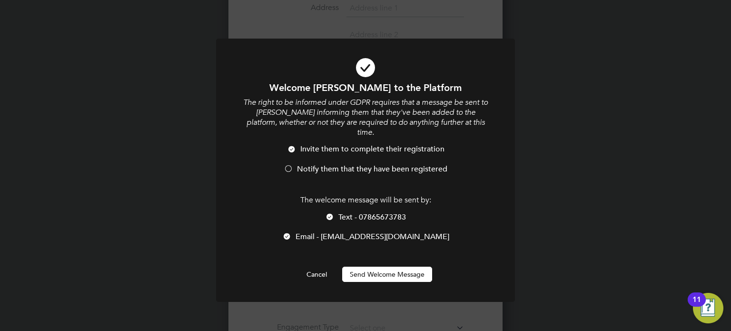
click at [402, 267] on button "Send Welcome Message" at bounding box center [387, 274] width 90 height 15
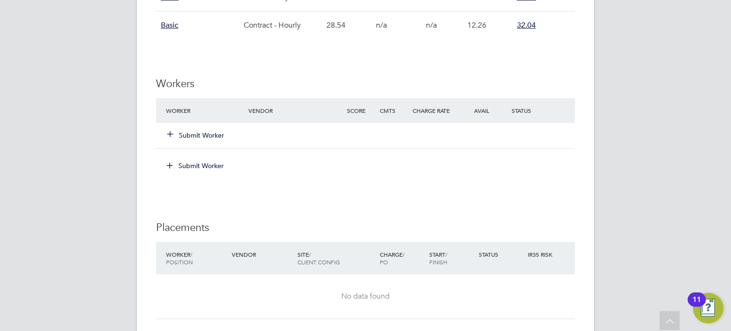
scroll to position [679, 0]
click at [212, 136] on button "Submit Worker" at bounding box center [196, 136] width 57 height 10
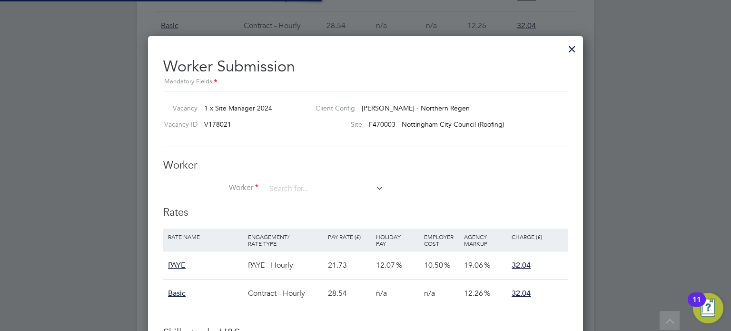
scroll to position [28, 80]
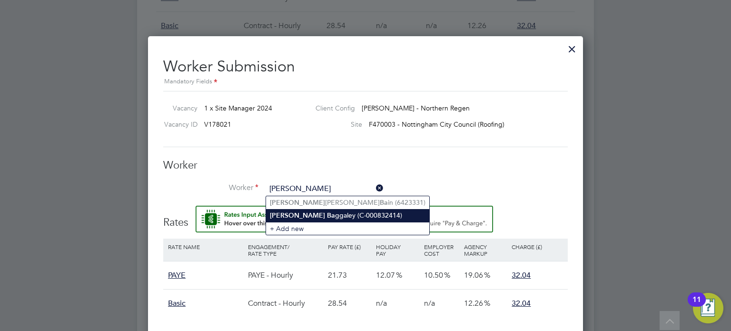
click at [362, 213] on li "Colin Ba ggaley (C-000832414)" at bounding box center [347, 215] width 163 height 13
type input "Colin Baggaley (C-000832414)"
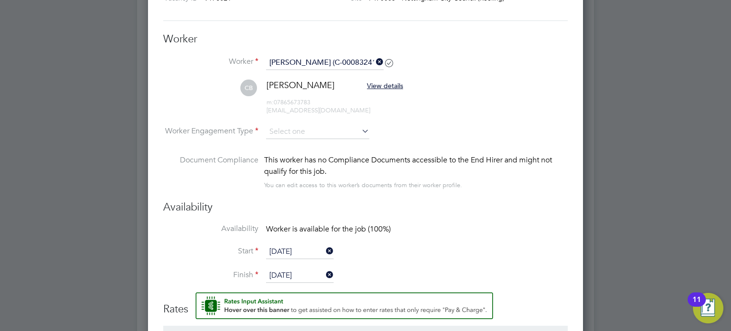
scroll to position [818, 0]
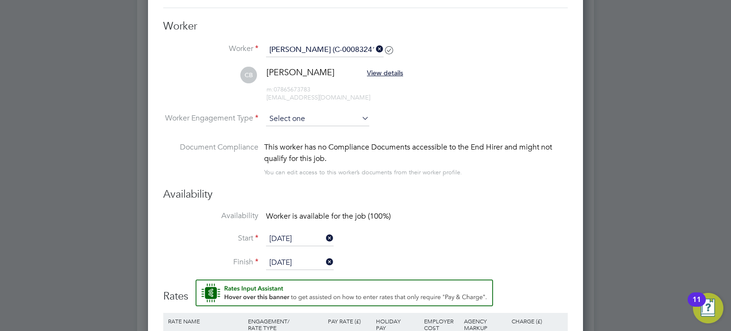
click at [352, 123] on input at bounding box center [317, 119] width 103 height 14
click at [325, 140] on li "PAYE" at bounding box center [318, 144] width 104 height 12
type input "PAYE"
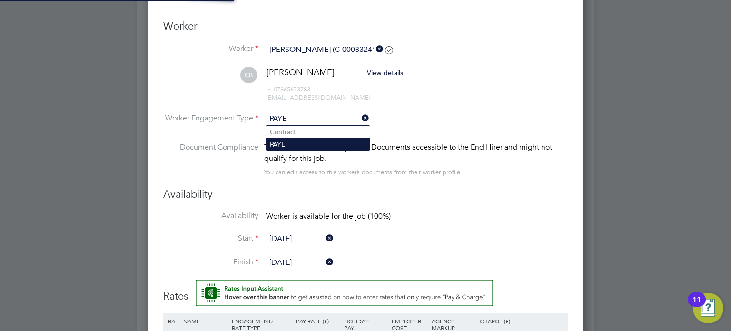
scroll to position [28, 65]
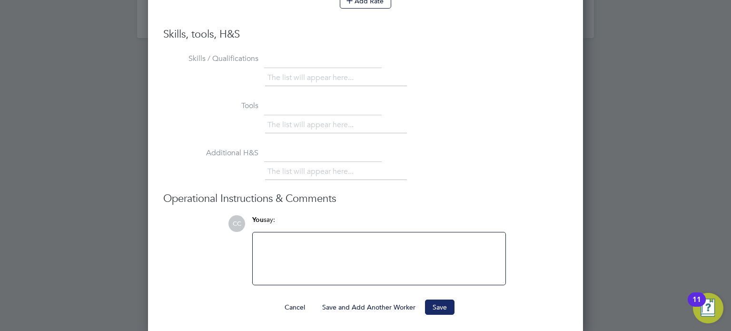
click at [447, 308] on button "Save" at bounding box center [440, 306] width 30 height 15
